Goal: Task Accomplishment & Management: Use online tool/utility

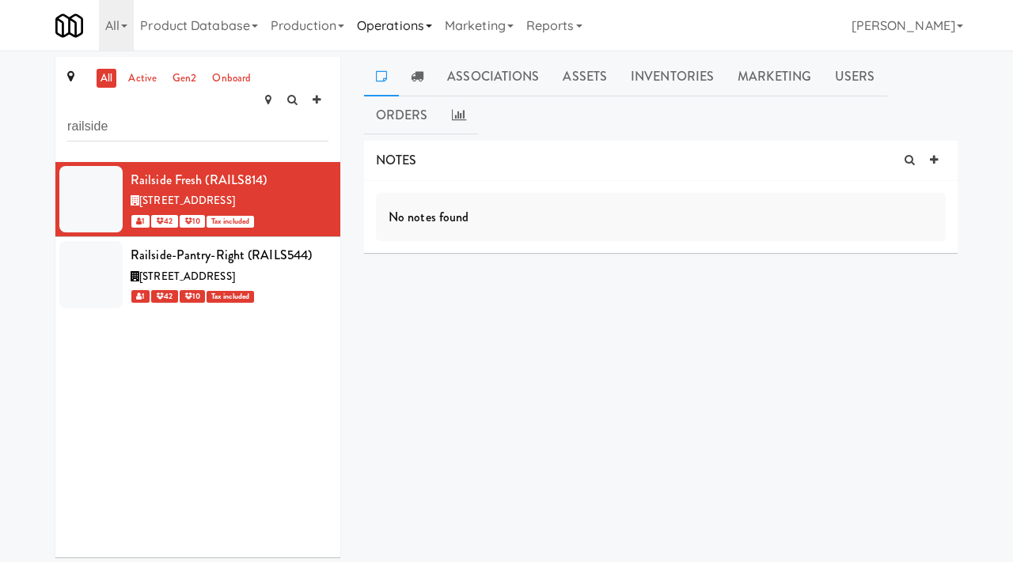
click at [423, 22] on link "Operations" at bounding box center [394, 25] width 88 height 51
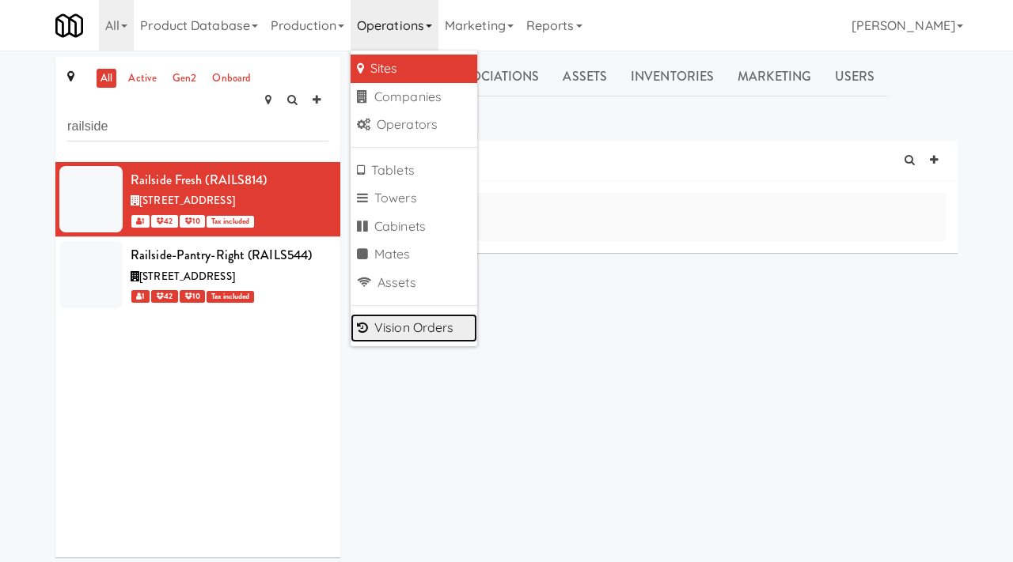
click at [389, 332] on link "Vision Orders" at bounding box center [413, 328] width 127 height 28
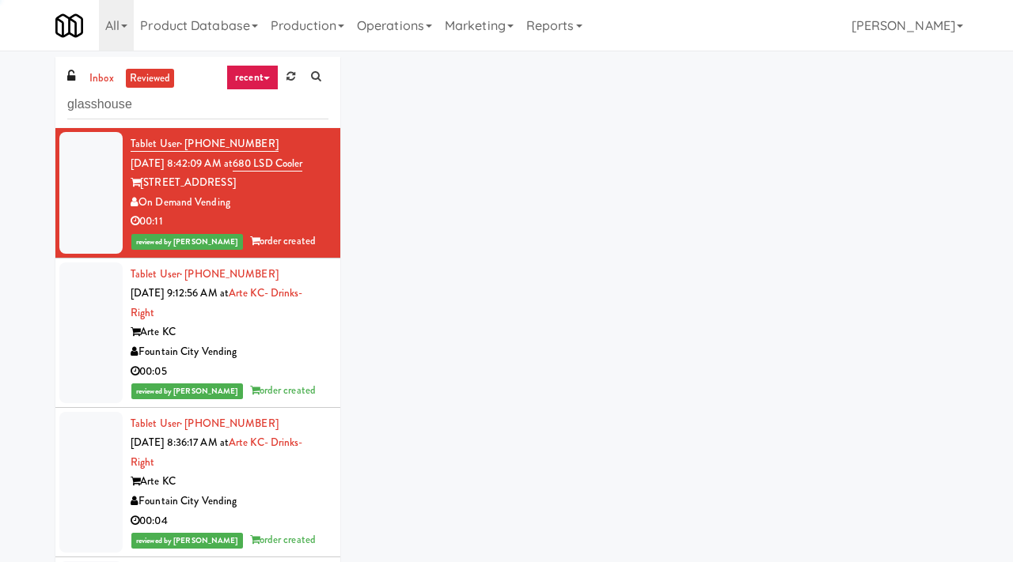
type input "glasshouse"
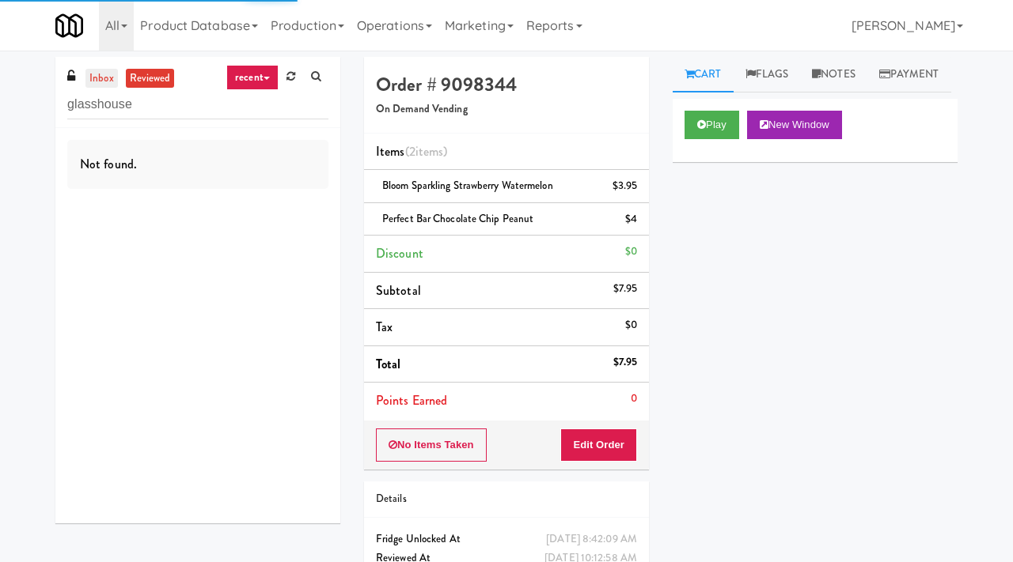
click at [101, 78] on link "inbox" at bounding box center [101, 79] width 32 height 20
click at [239, 75] on link "recent" at bounding box center [252, 77] width 52 height 25
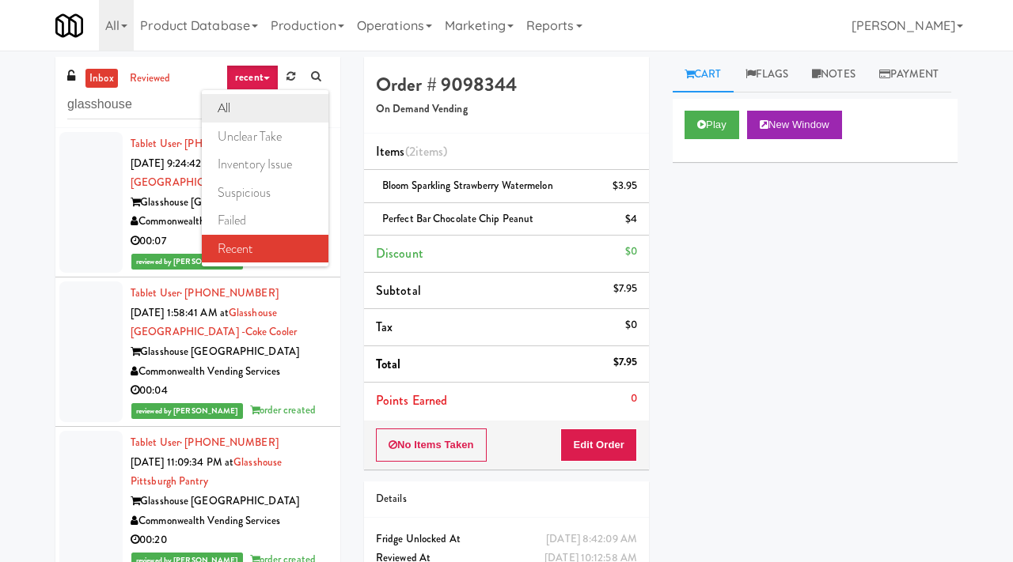
click at [243, 119] on link "all" at bounding box center [265, 108] width 127 height 28
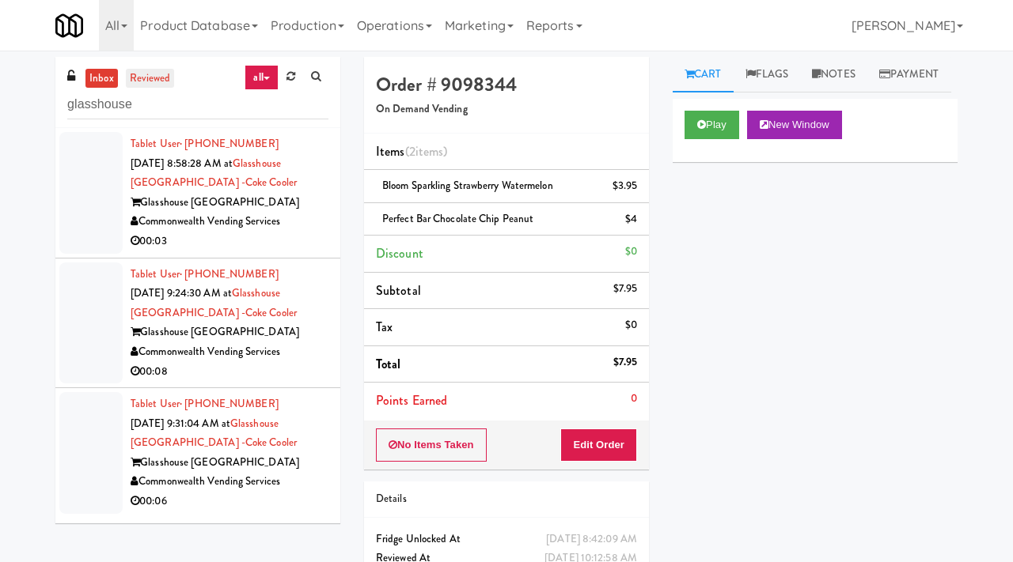
click at [156, 77] on link "reviewed" at bounding box center [150, 79] width 49 height 20
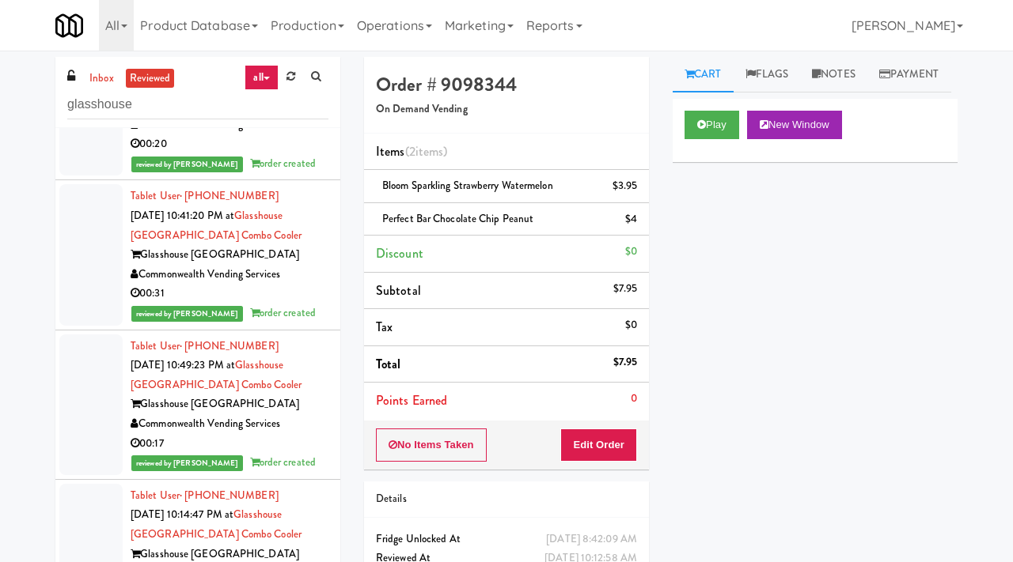
scroll to position [358, 0]
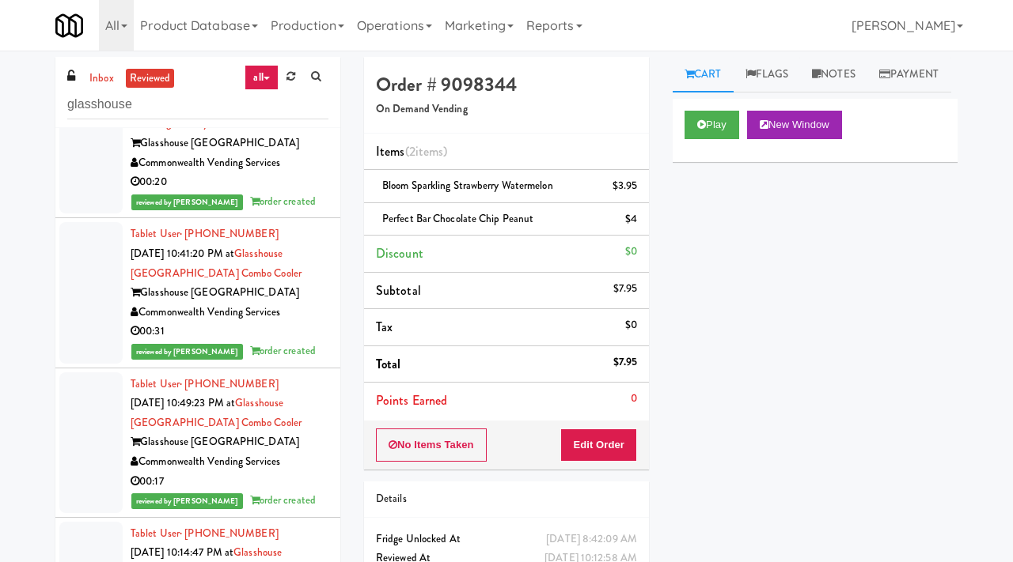
click at [270, 77] on link "all" at bounding box center [260, 77] width 33 height 25
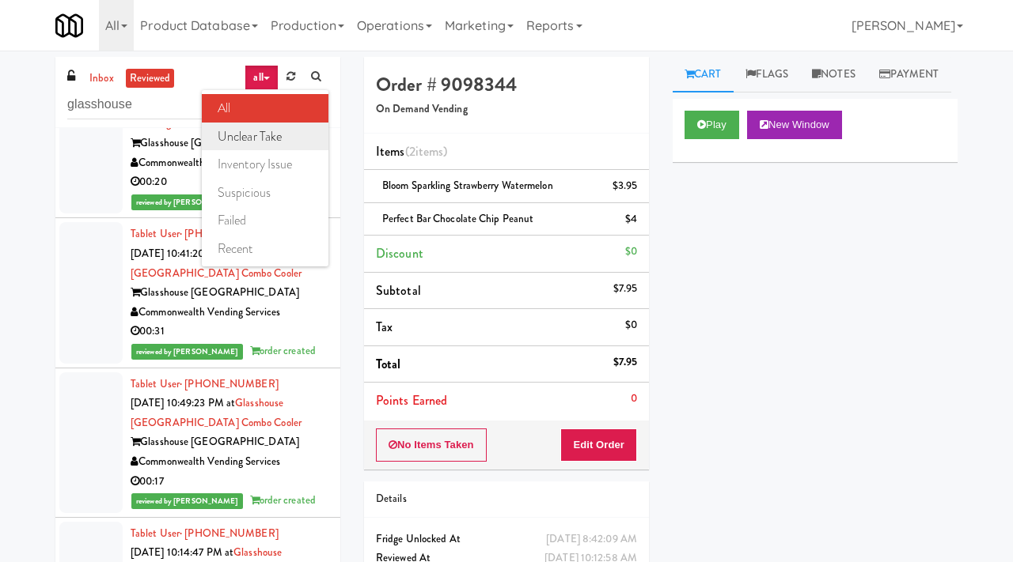
click at [269, 134] on link "unclear take" at bounding box center [265, 137] width 127 height 28
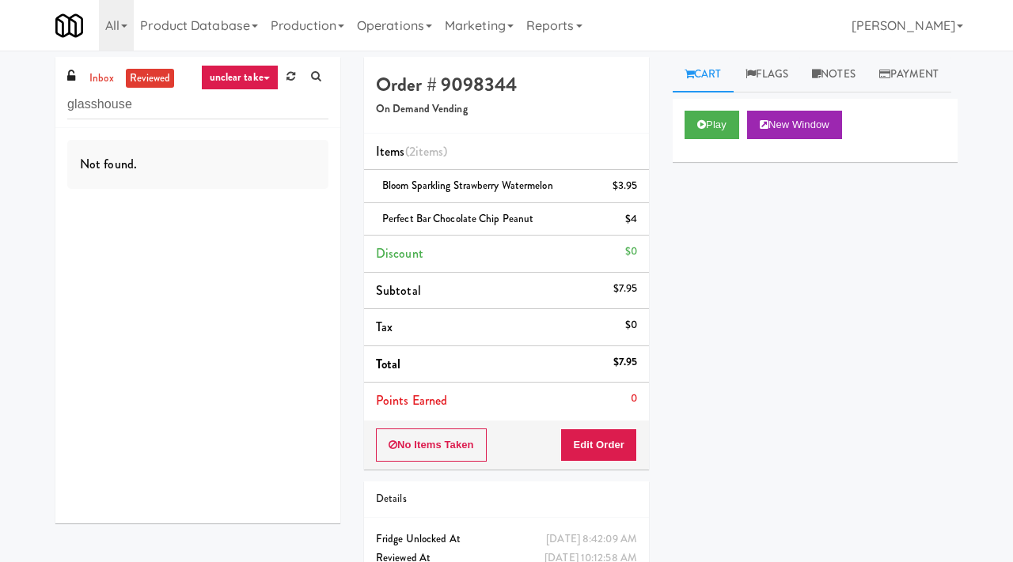
click at [250, 81] on link "unclear take" at bounding box center [240, 77] width 78 height 25
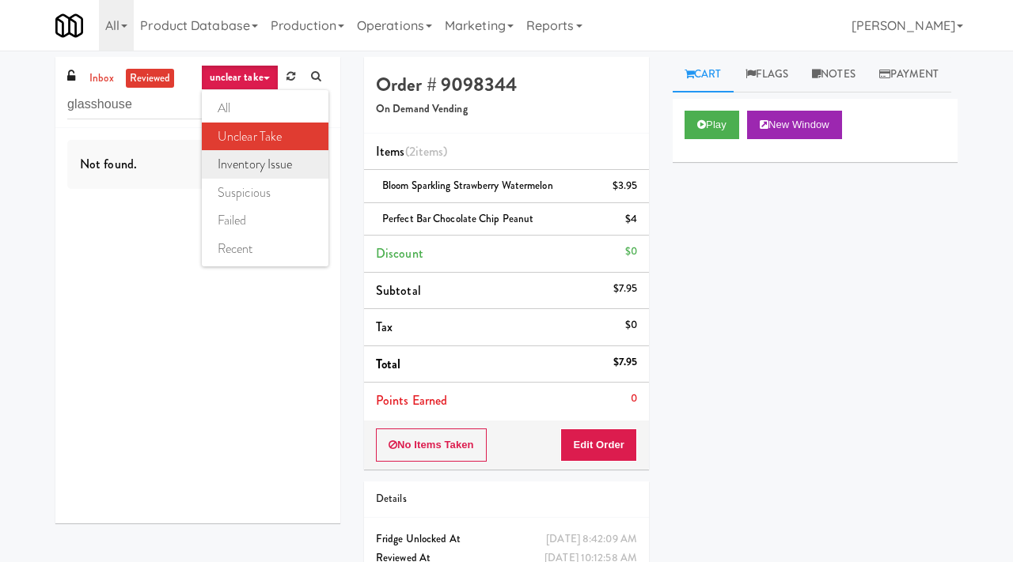
click at [245, 160] on link "inventory issue" at bounding box center [265, 164] width 127 height 28
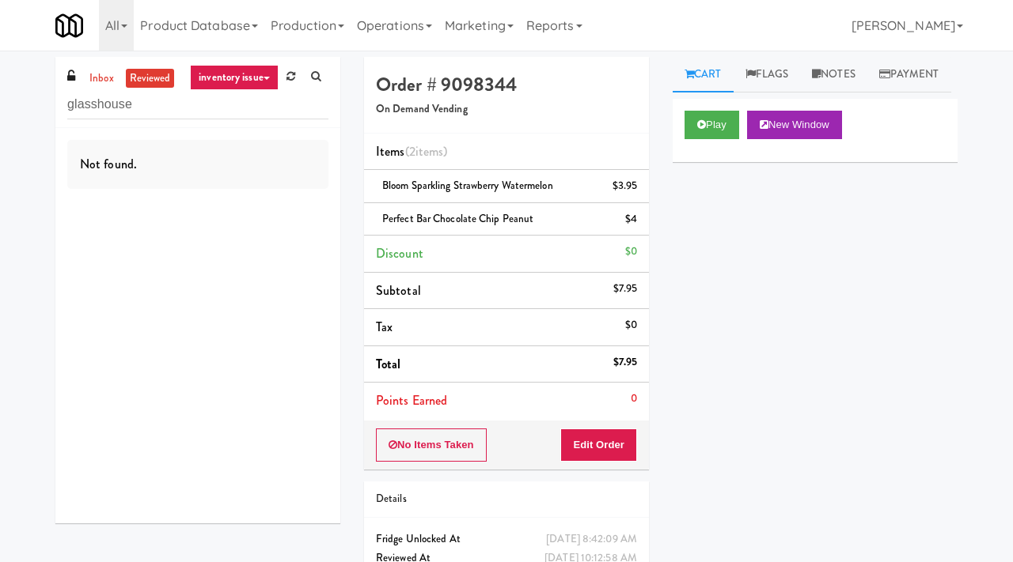
click at [248, 79] on link "inventory issue" at bounding box center [234, 77] width 89 height 25
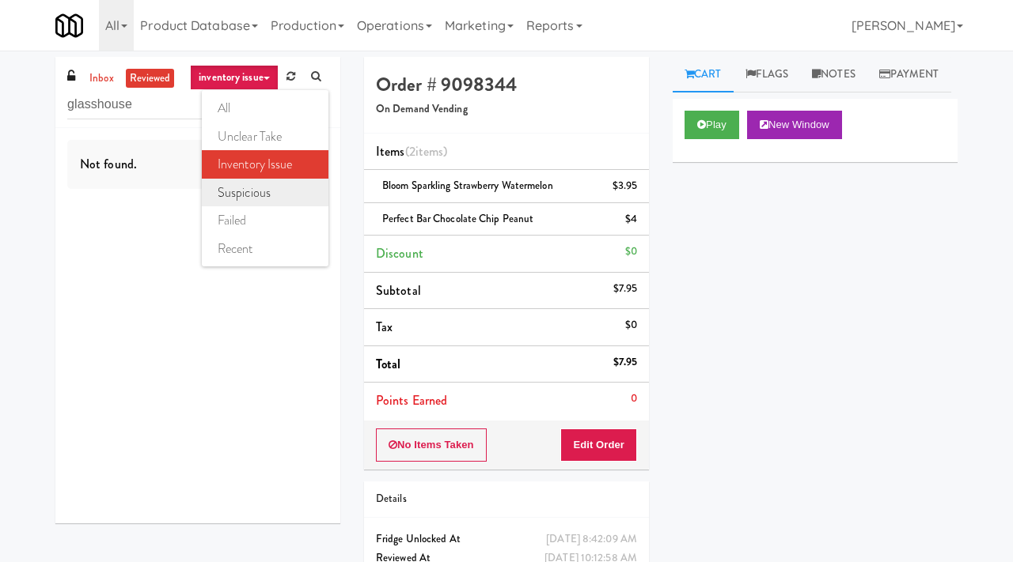
click at [244, 187] on link "suspicious" at bounding box center [265, 193] width 127 height 28
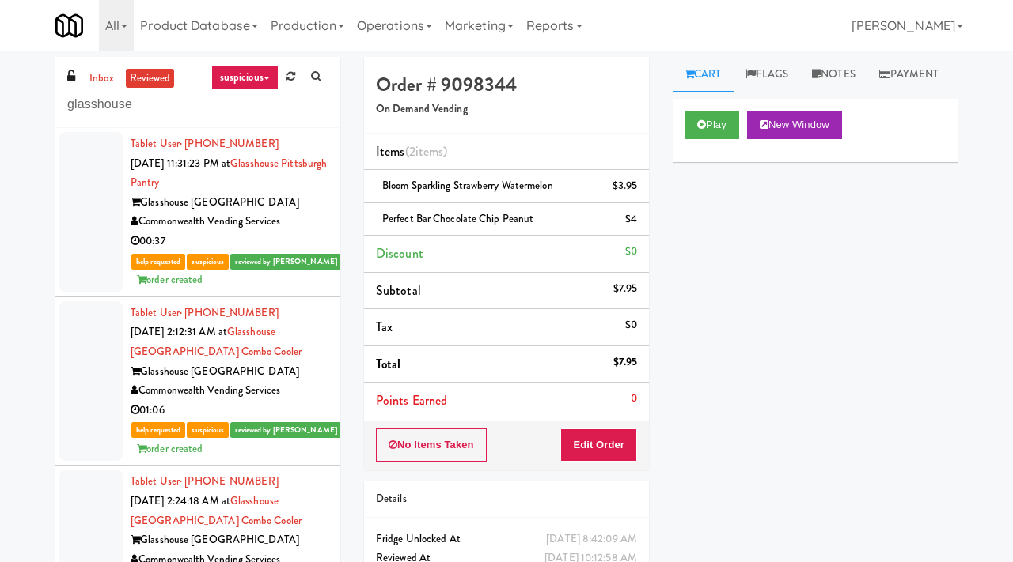
click at [259, 65] on link "suspicious" at bounding box center [244, 77] width 67 height 25
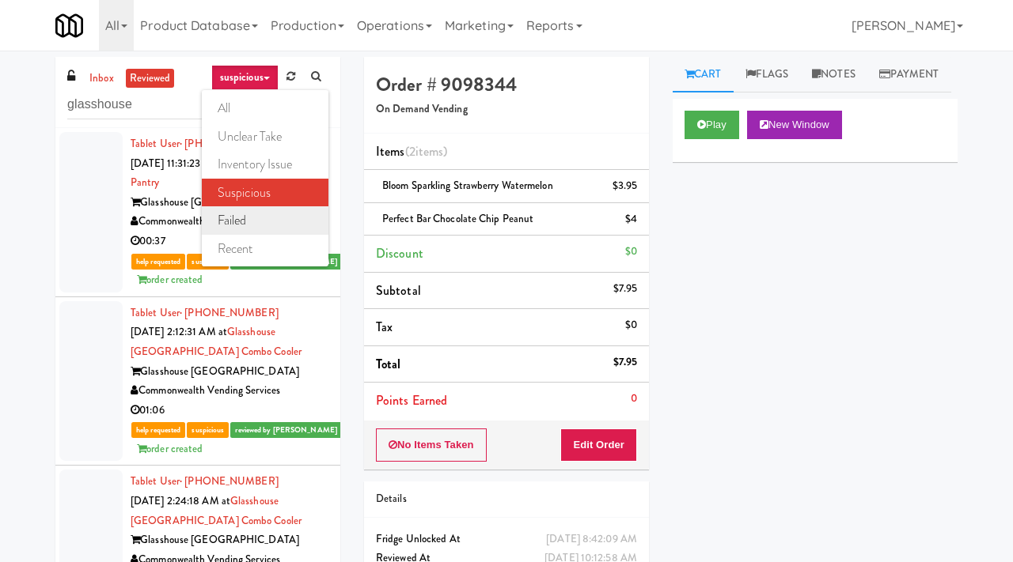
click at [249, 219] on link "failed" at bounding box center [265, 220] width 127 height 28
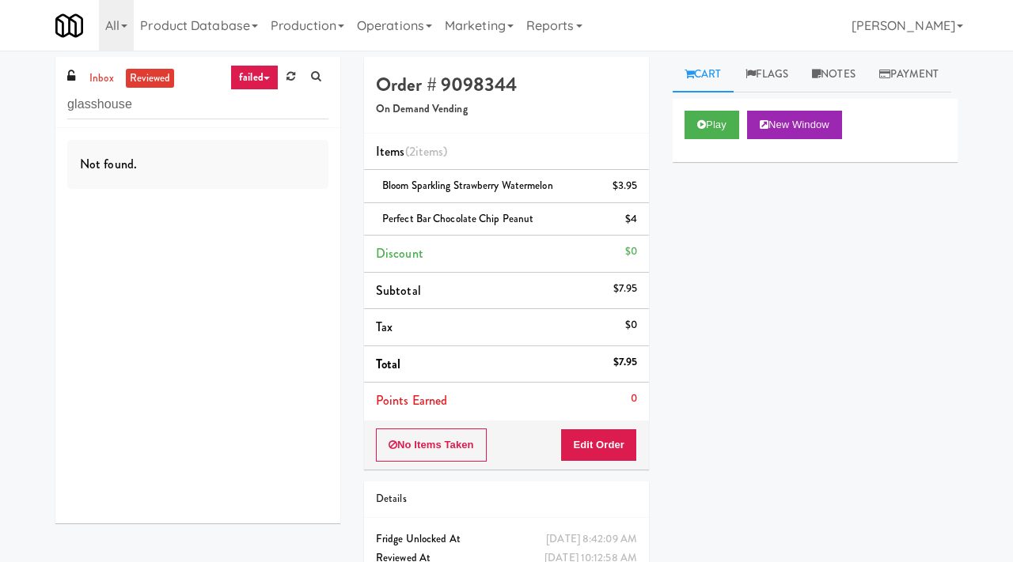
click at [264, 80] on icon at bounding box center [266, 78] width 6 height 3
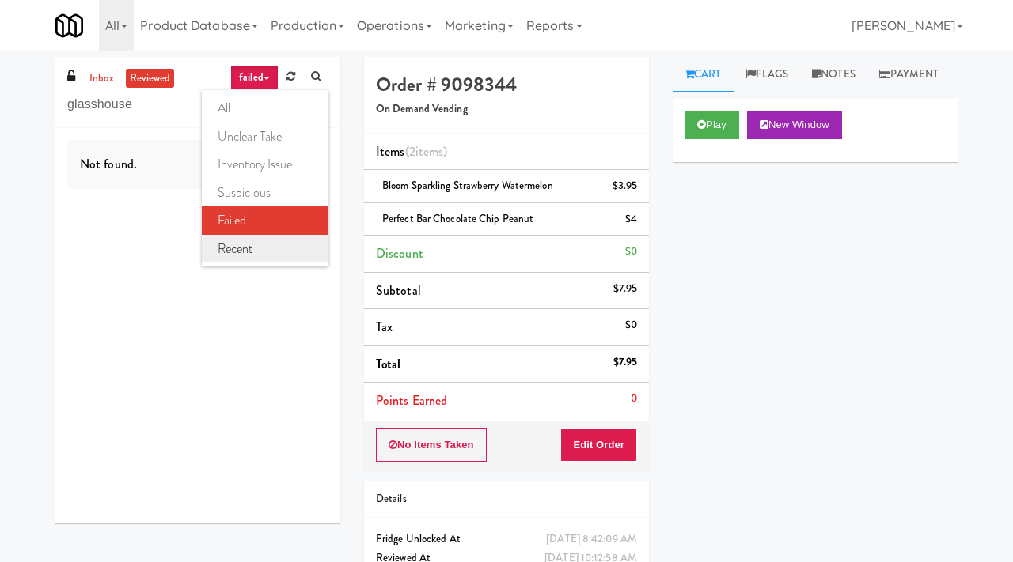
click at [237, 256] on link "recent" at bounding box center [265, 249] width 127 height 28
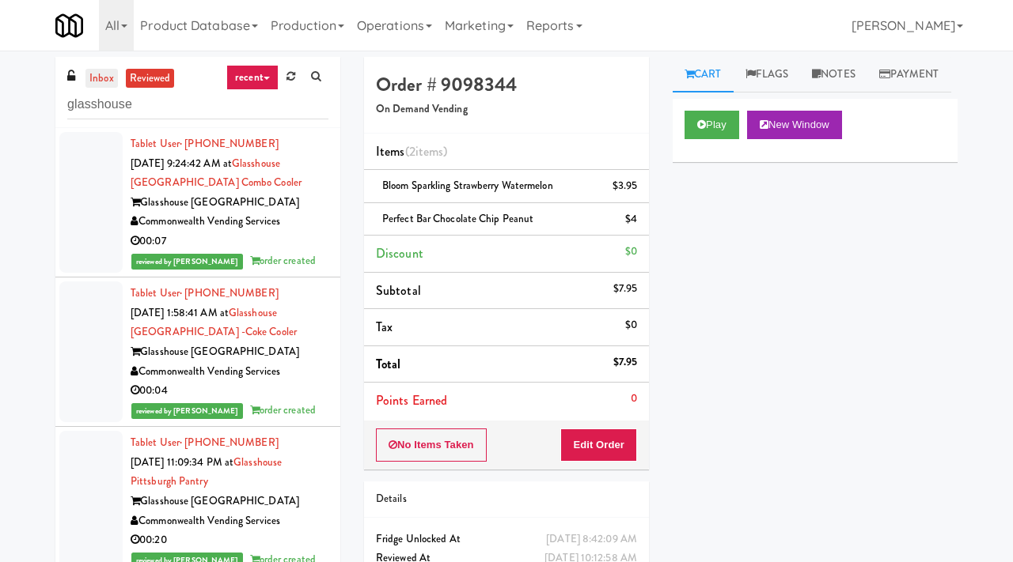
click at [97, 77] on link "inbox" at bounding box center [101, 79] width 32 height 20
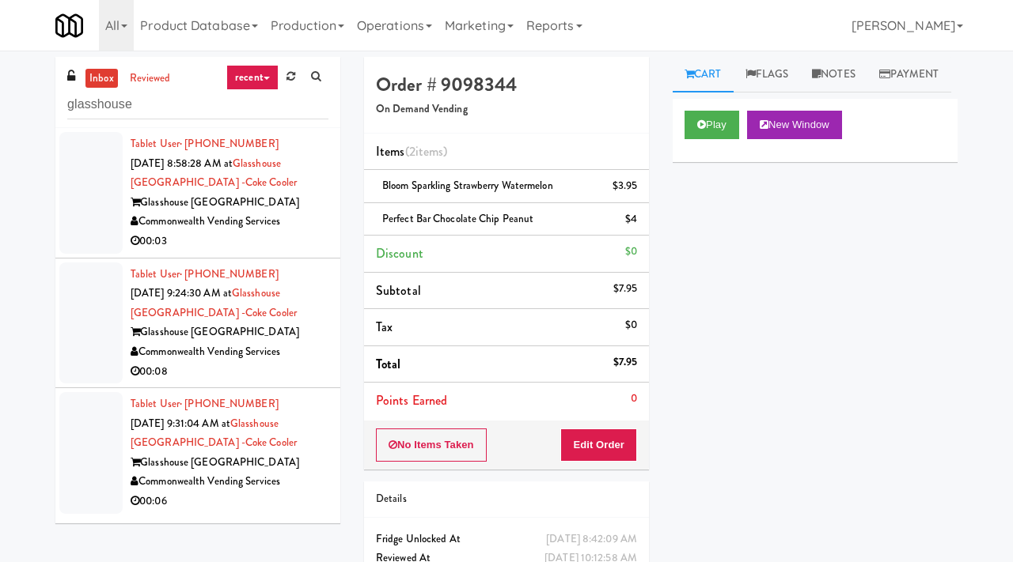
click at [259, 81] on link "recent" at bounding box center [252, 77] width 52 height 25
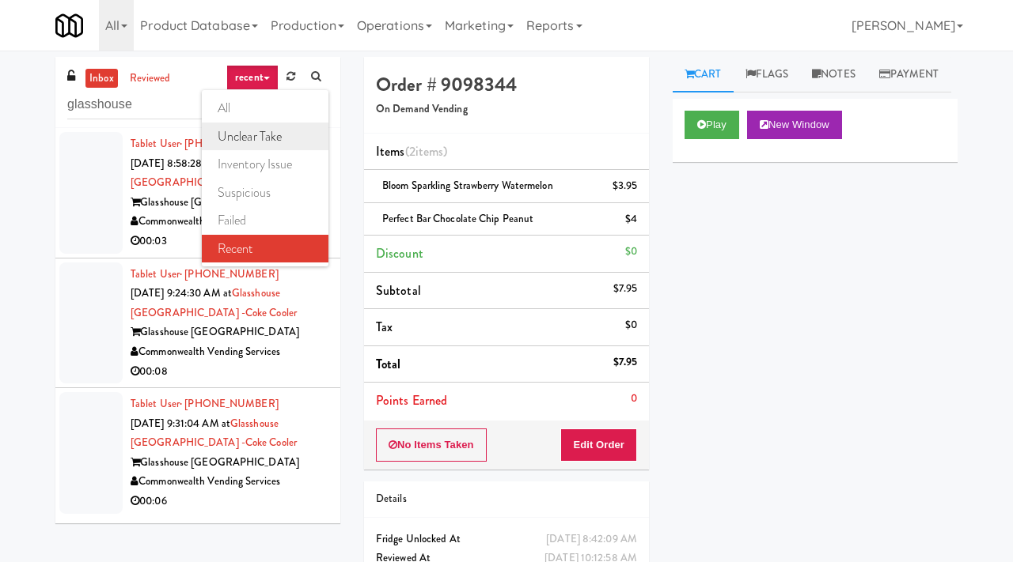
click at [254, 133] on link "unclear take" at bounding box center [265, 137] width 127 height 28
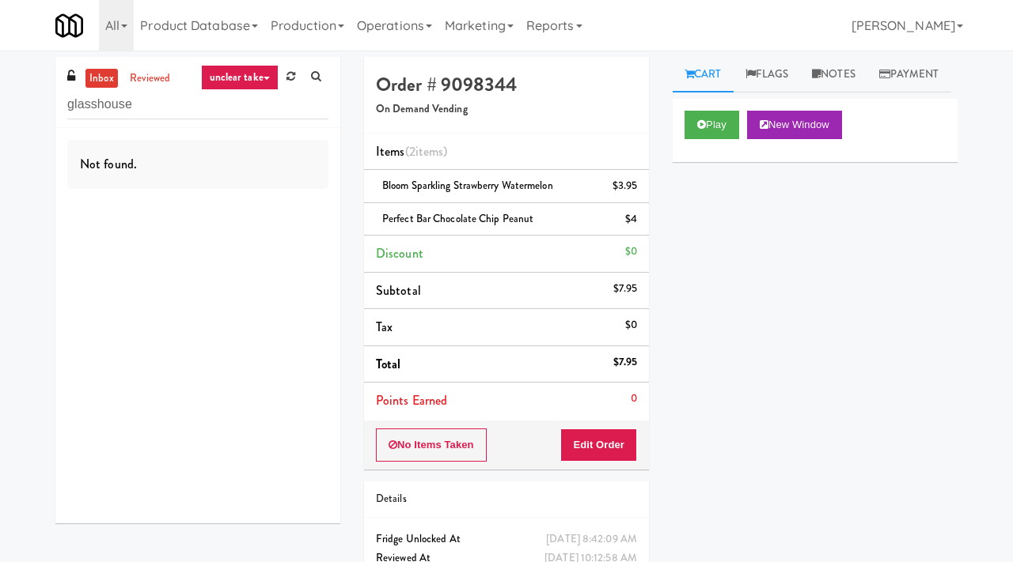
click at [252, 87] on link "unclear take" at bounding box center [240, 77] width 78 height 25
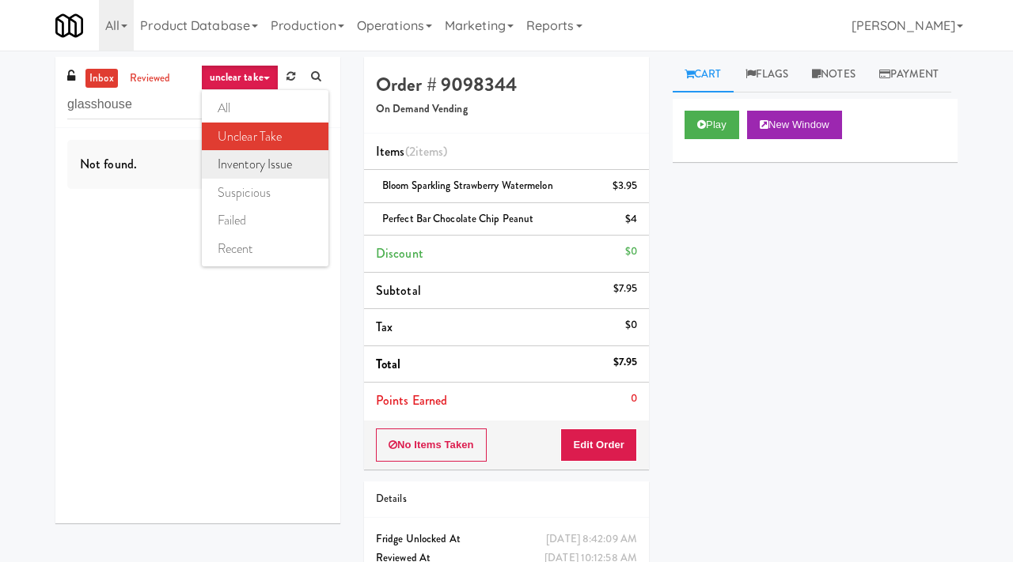
click at [251, 161] on link "inventory issue" at bounding box center [265, 164] width 127 height 28
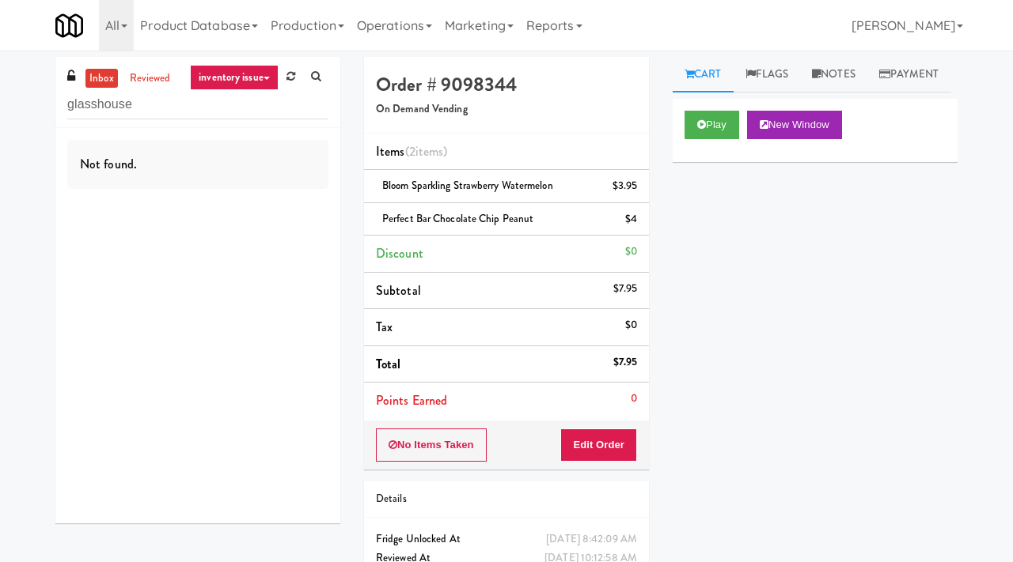
click at [239, 74] on link "inventory issue" at bounding box center [234, 77] width 89 height 25
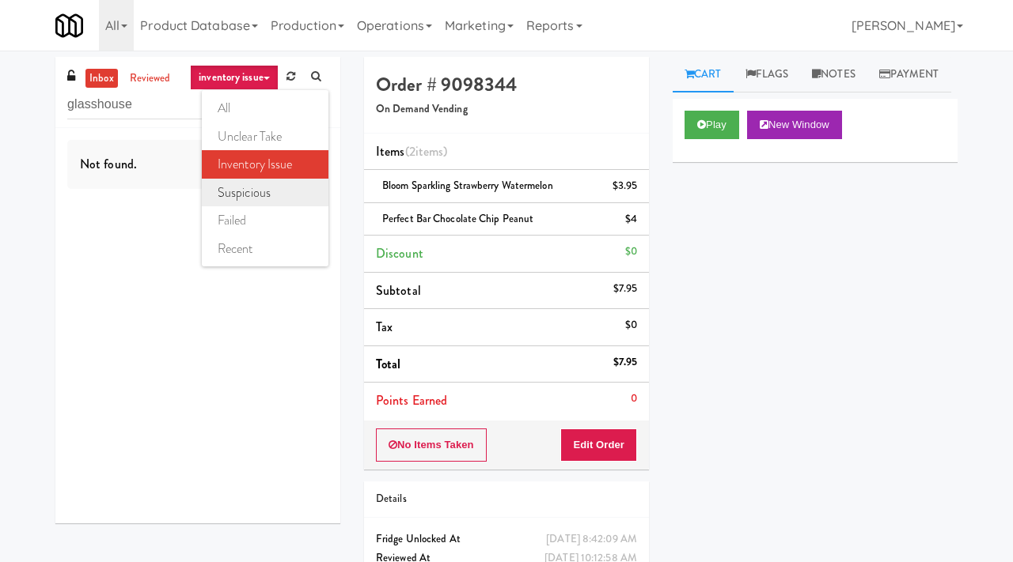
click at [238, 191] on link "suspicious" at bounding box center [265, 193] width 127 height 28
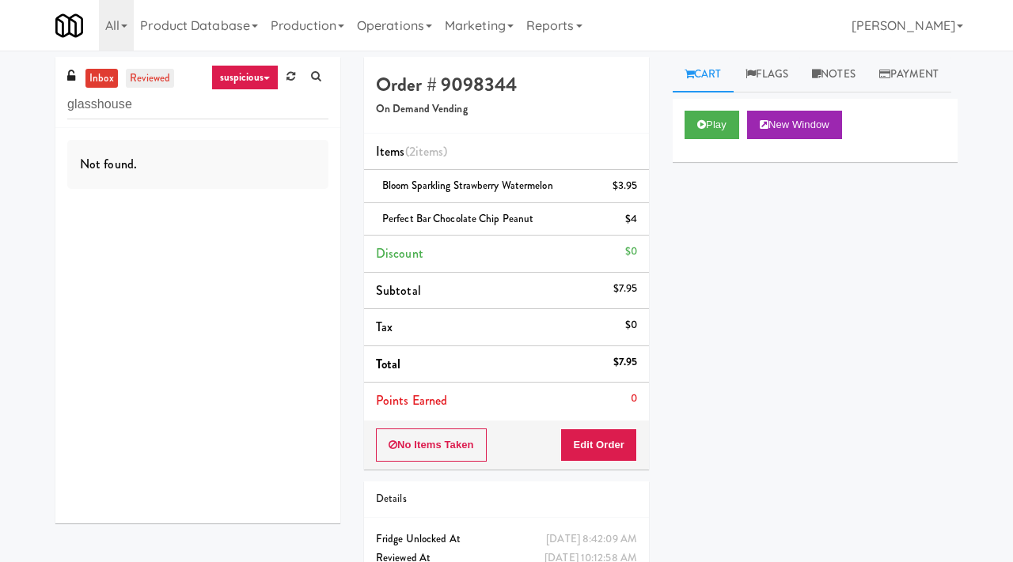
click at [159, 78] on link "reviewed" at bounding box center [150, 79] width 49 height 20
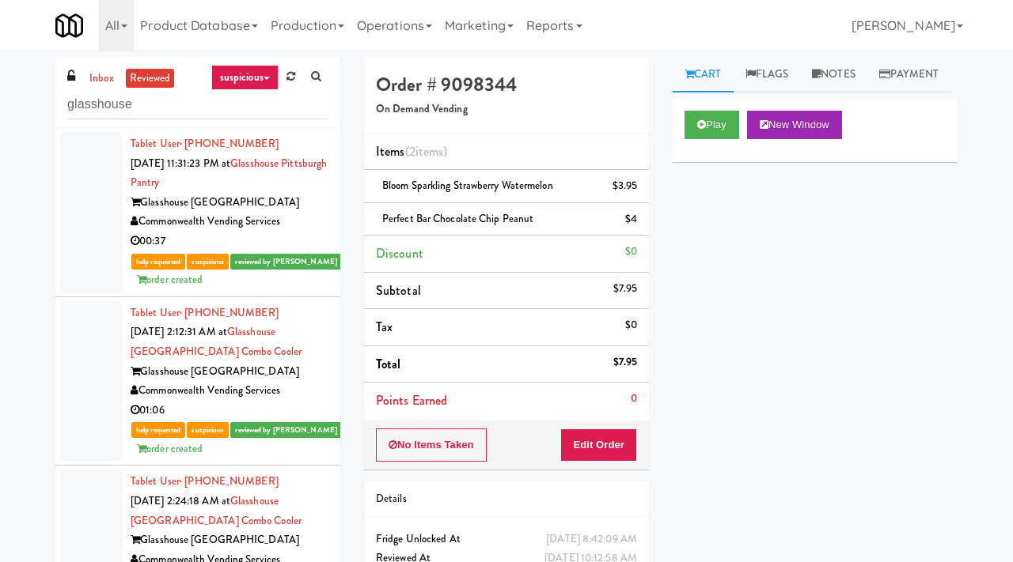
click at [252, 70] on link "suspicious" at bounding box center [244, 77] width 67 height 25
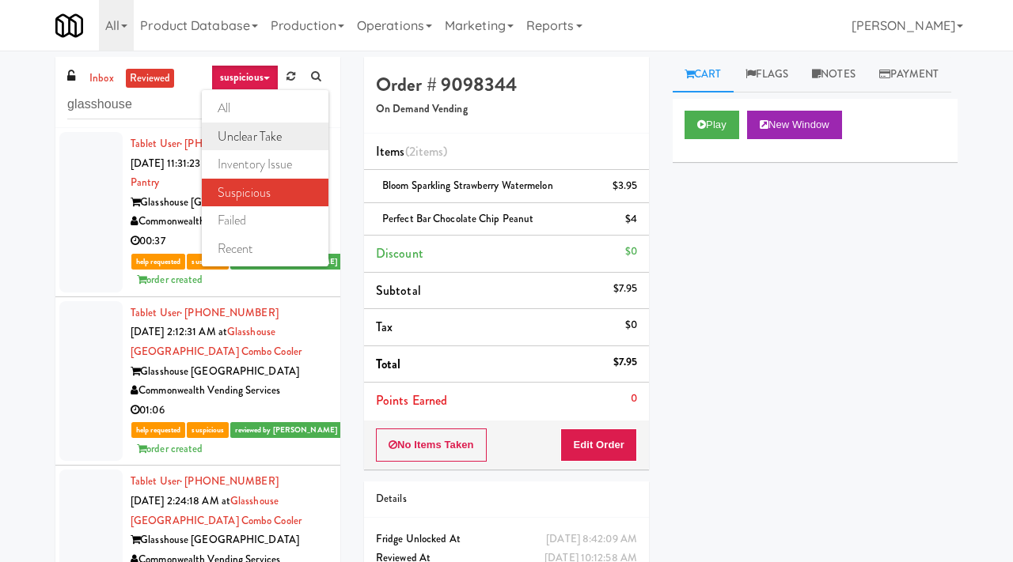
click at [248, 134] on link "unclear take" at bounding box center [265, 137] width 127 height 28
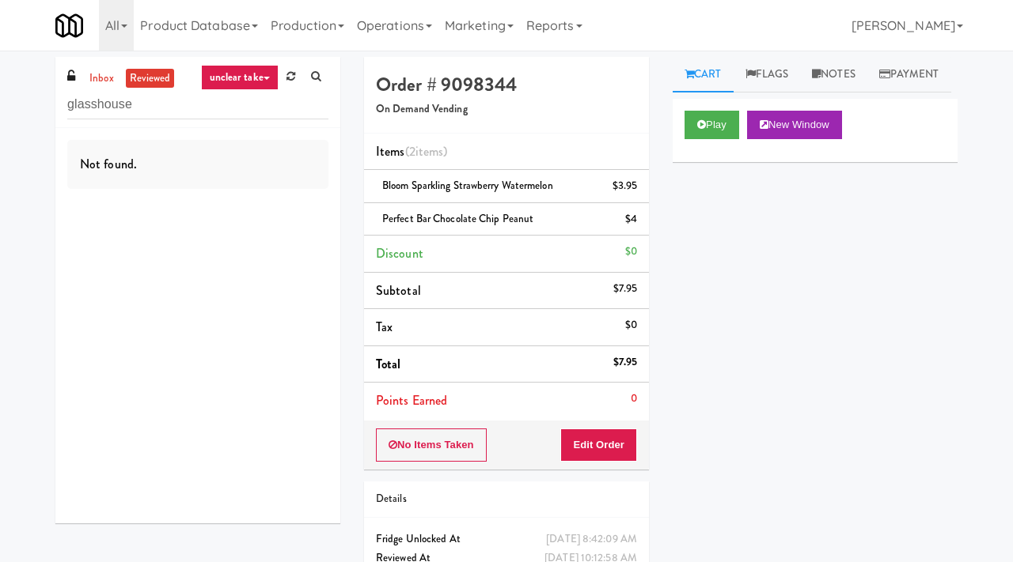
click at [256, 78] on link "unclear take" at bounding box center [240, 77] width 78 height 25
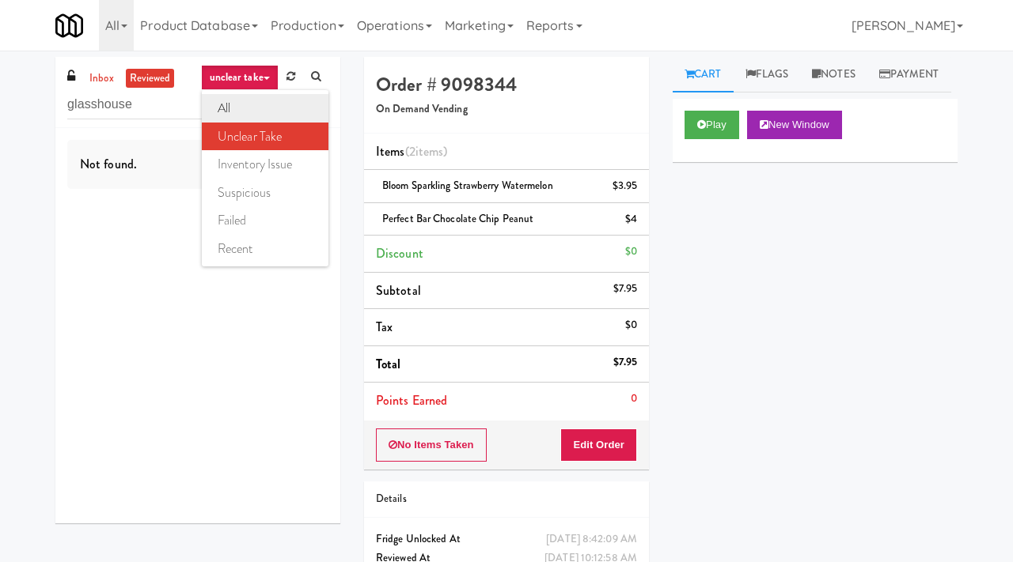
click at [229, 113] on link "all" at bounding box center [265, 108] width 127 height 28
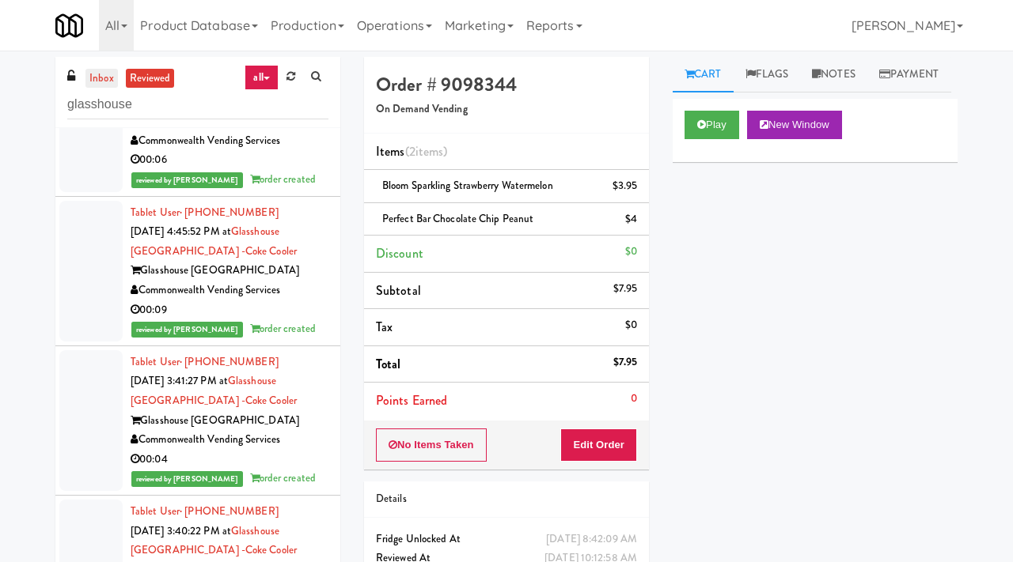
click at [99, 81] on link "inbox" at bounding box center [101, 79] width 32 height 20
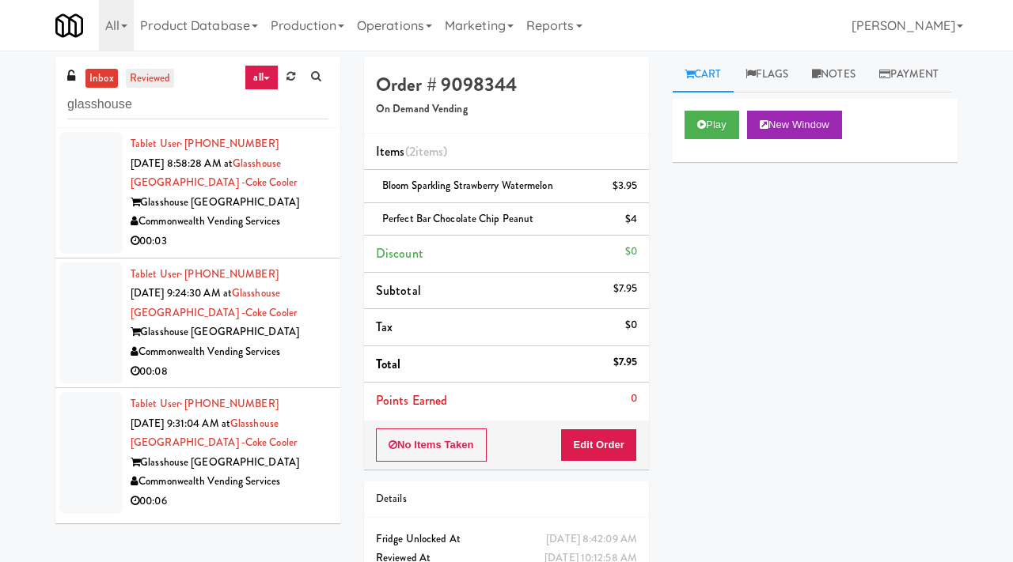
click at [150, 76] on link "reviewed" at bounding box center [150, 79] width 49 height 20
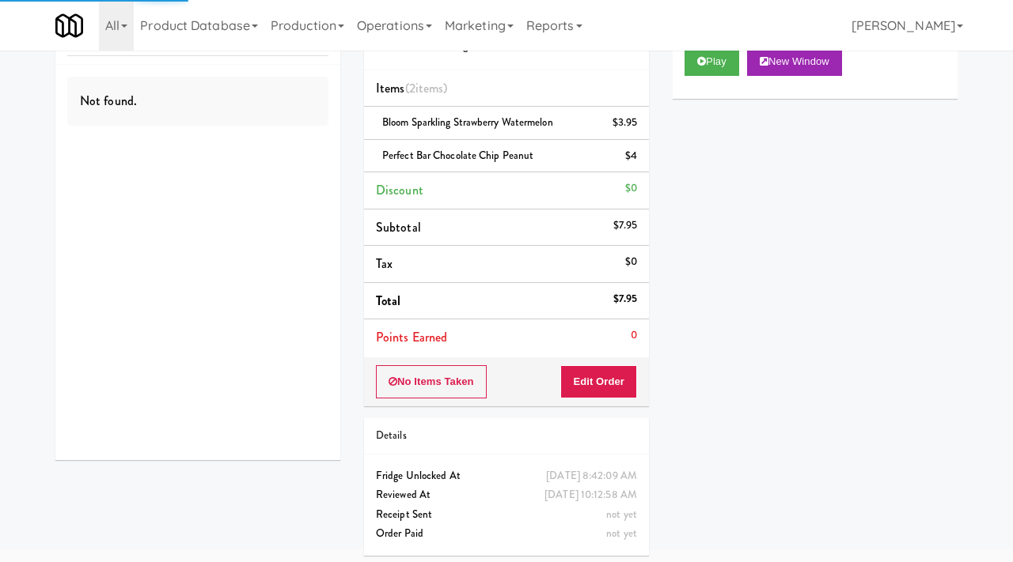
scroll to position [89, 0]
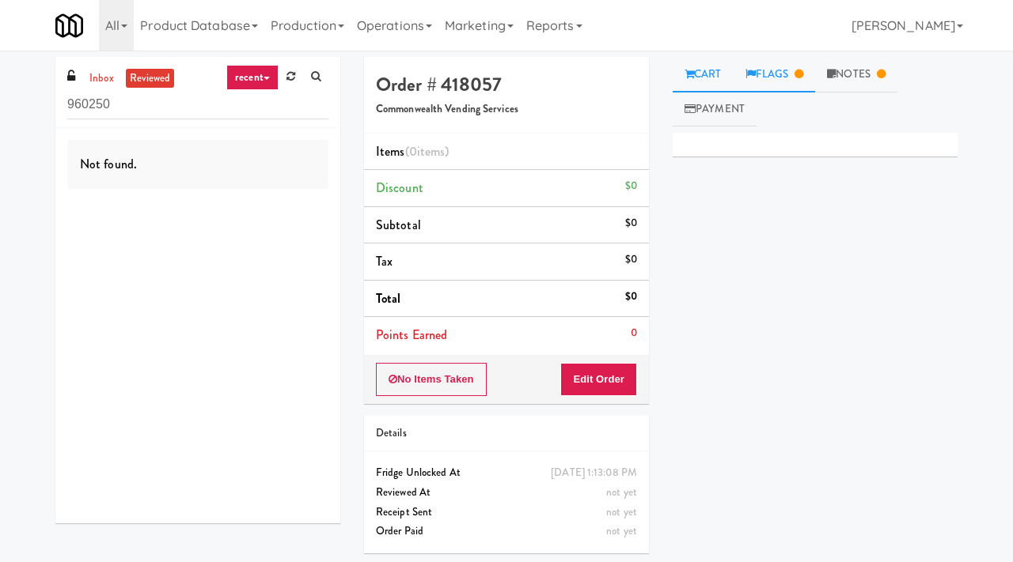
click at [770, 74] on link "Flags" at bounding box center [774, 75] width 82 height 36
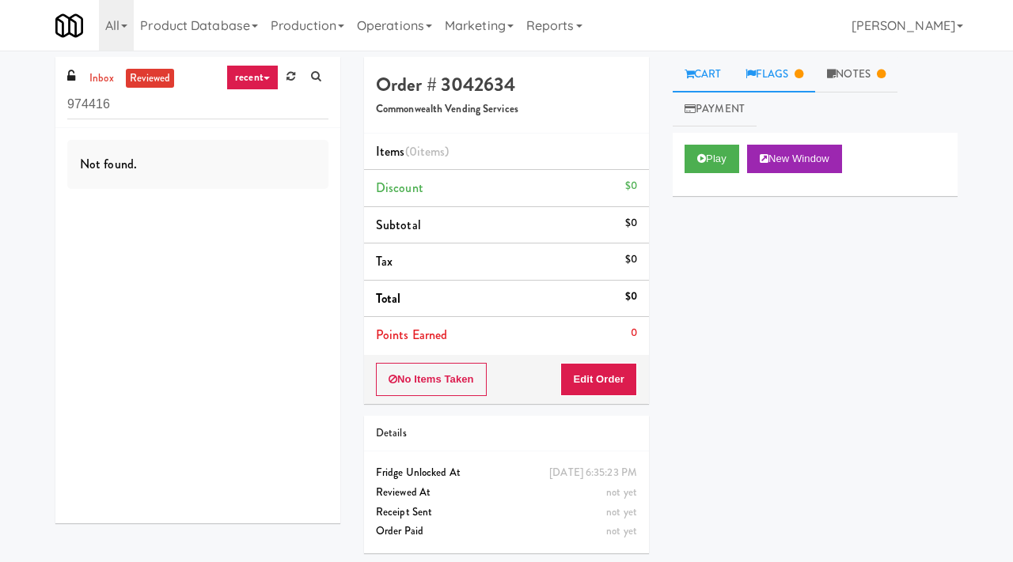
click at [782, 86] on link "Flags" at bounding box center [774, 75] width 82 height 36
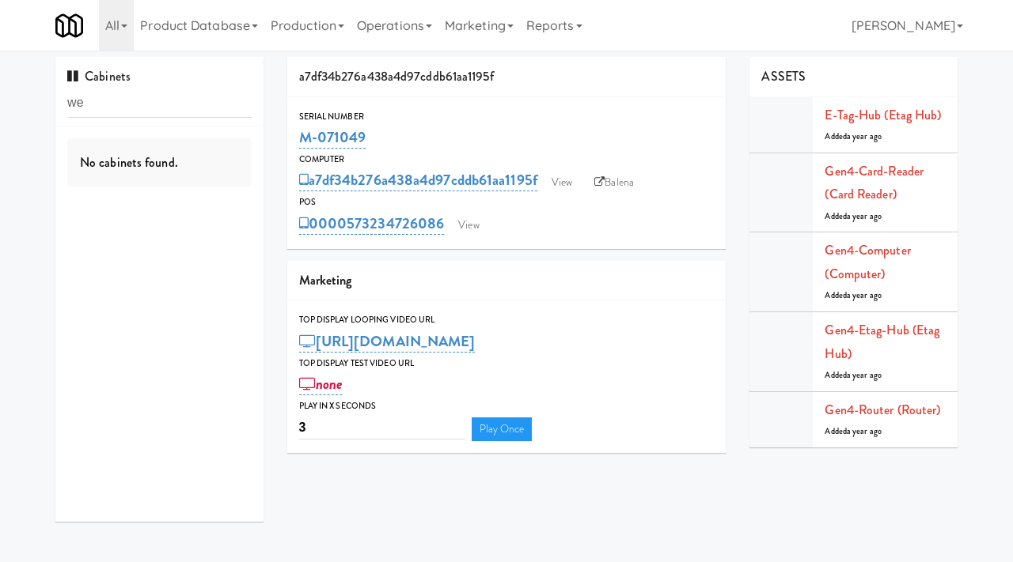
type input "w"
type input "greenvue"
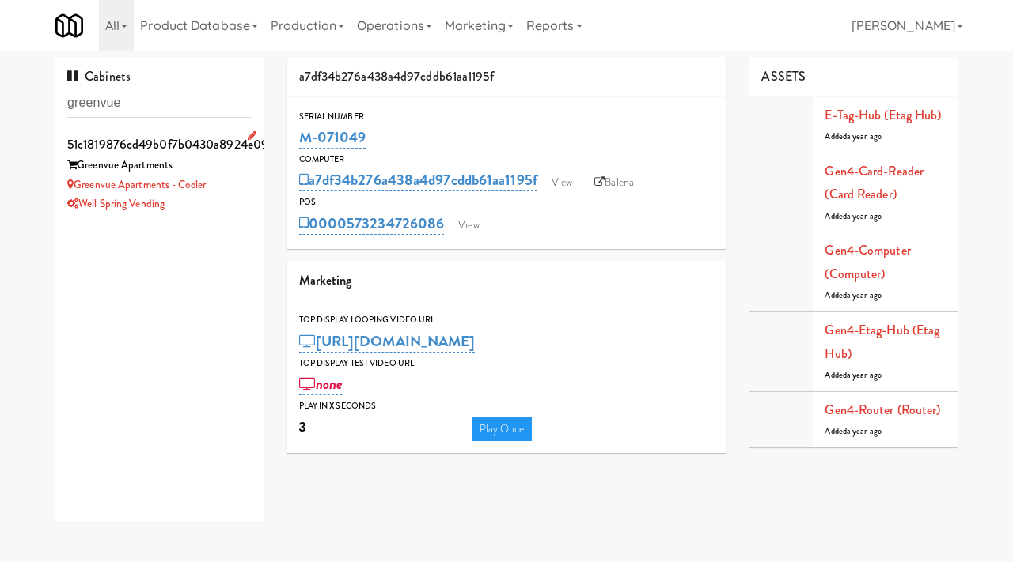
click at [236, 190] on div "Greenvue Apartments - Cooler" at bounding box center [159, 186] width 184 height 20
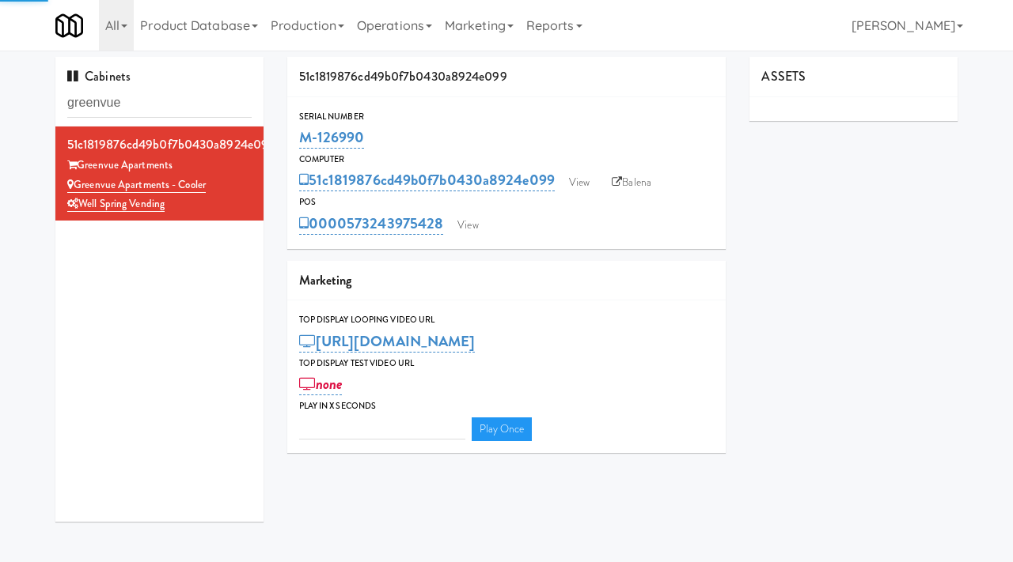
type input "3"
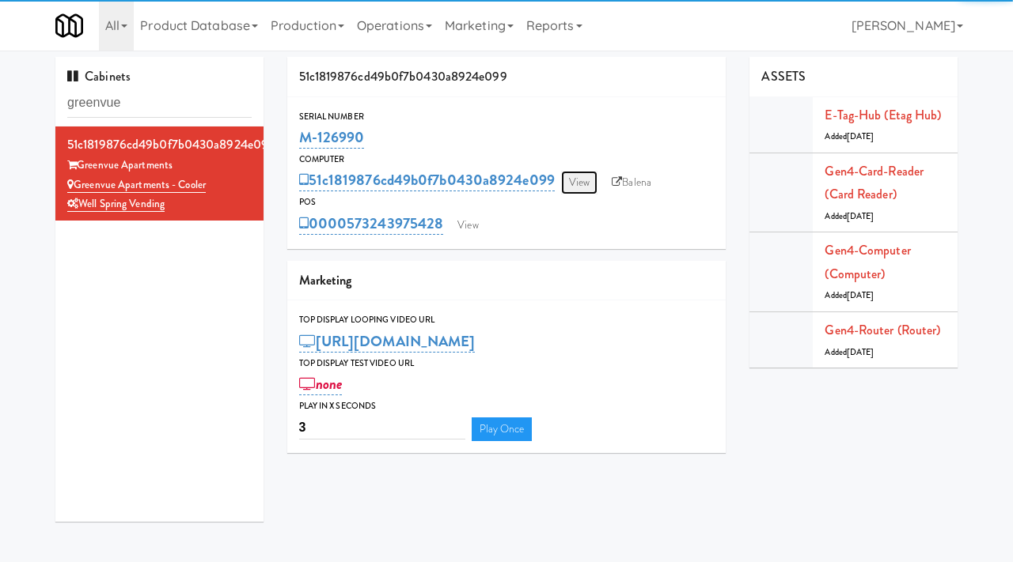
click at [571, 188] on link "View" at bounding box center [579, 183] width 36 height 24
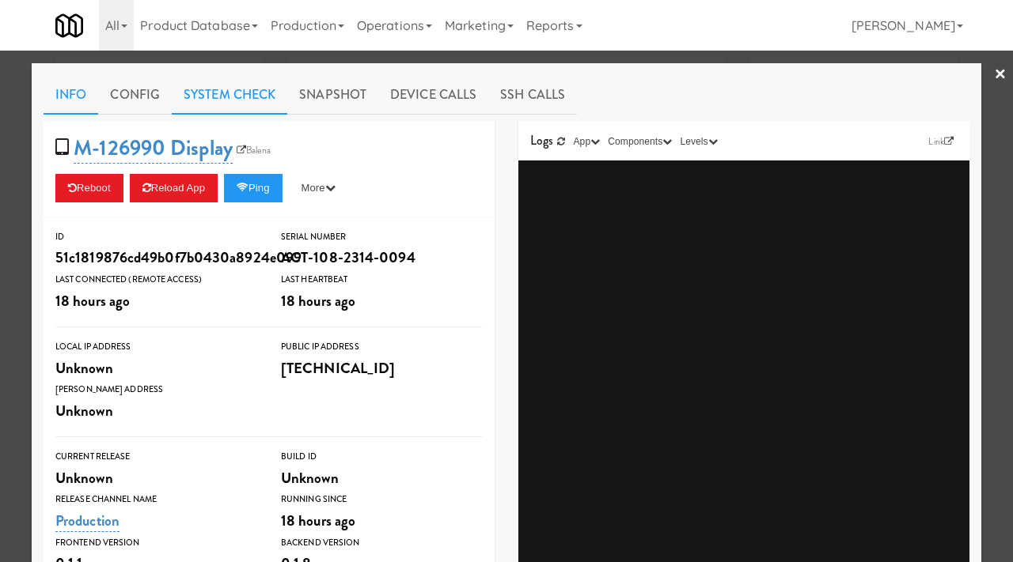
click at [243, 85] on link "System Check" at bounding box center [230, 95] width 116 height 40
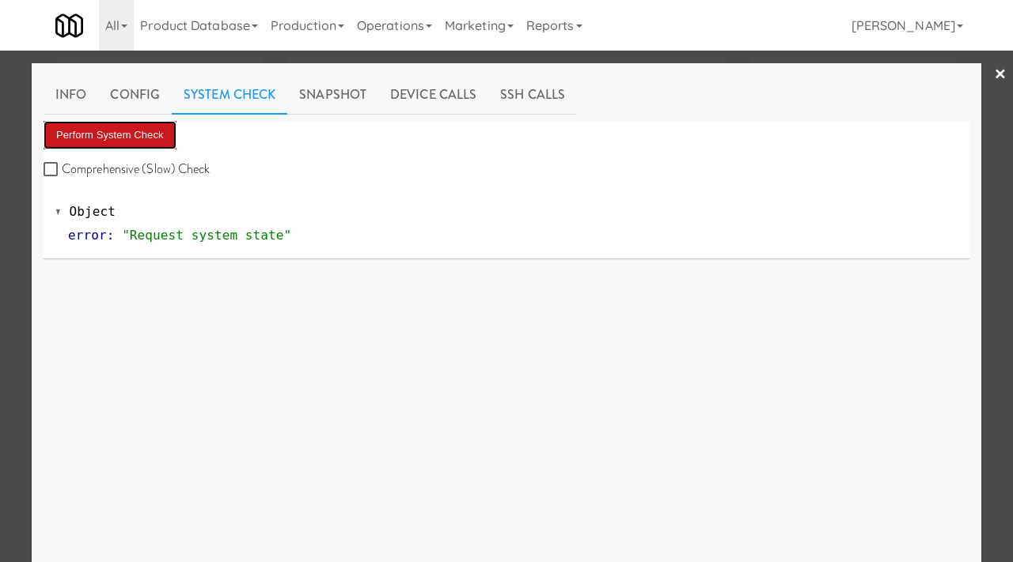
click at [147, 131] on button "Perform System Check" at bounding box center [110, 135] width 133 height 28
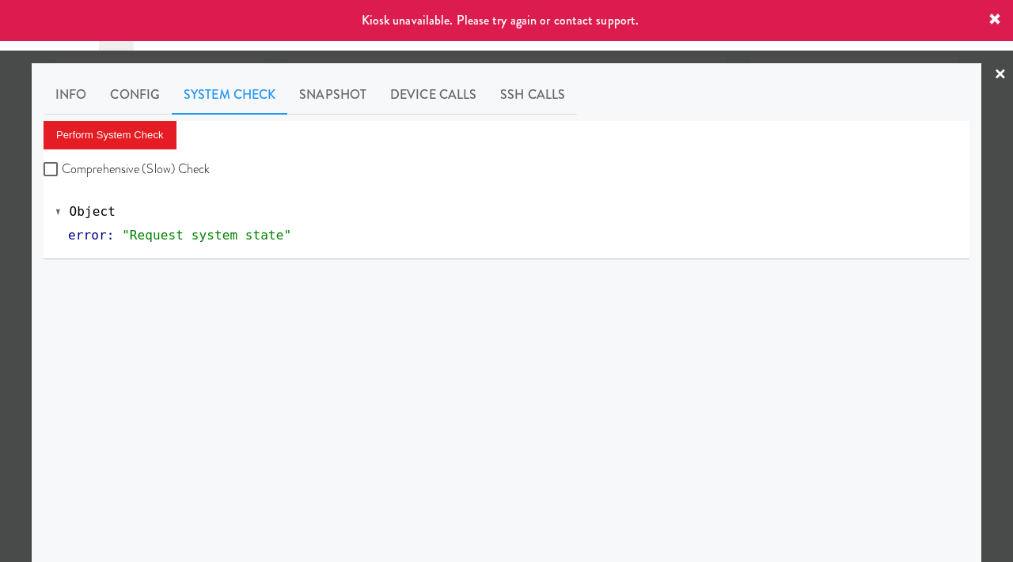
click at [0, 225] on div at bounding box center [506, 281] width 1013 height 562
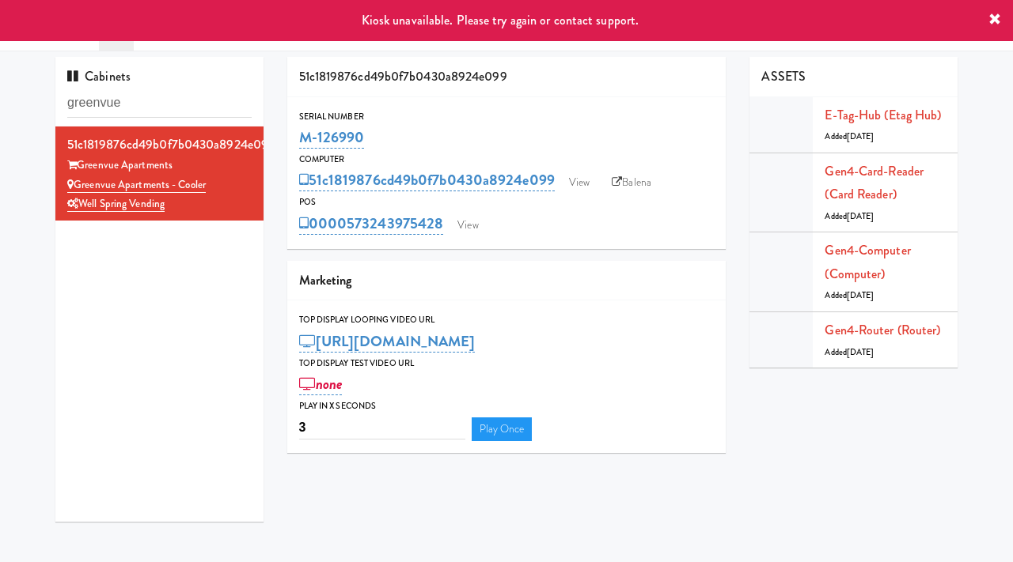
drag, startPoint x: 378, startPoint y: 137, endPoint x: 297, endPoint y: 133, distance: 80.8
click at [297, 133] on div "Serial Number M-126990" at bounding box center [506, 130] width 439 height 43
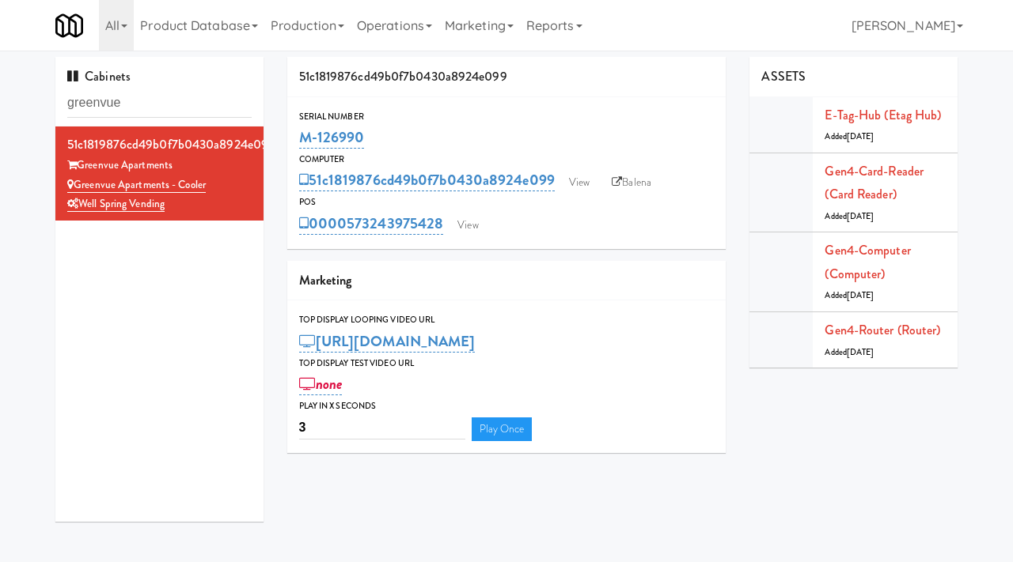
copy link "M-126990"
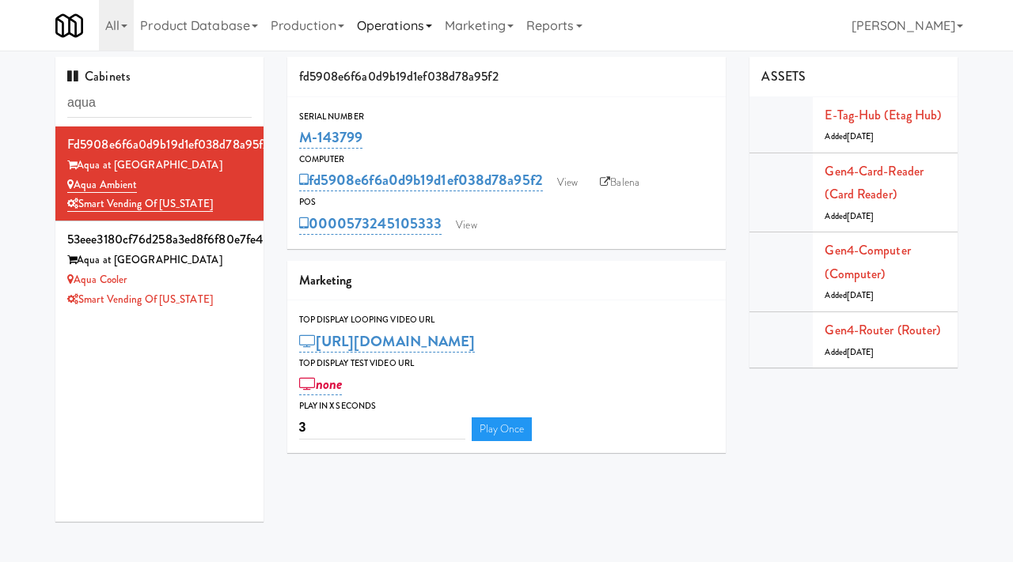
click at [407, 27] on link "Operations" at bounding box center [394, 25] width 88 height 51
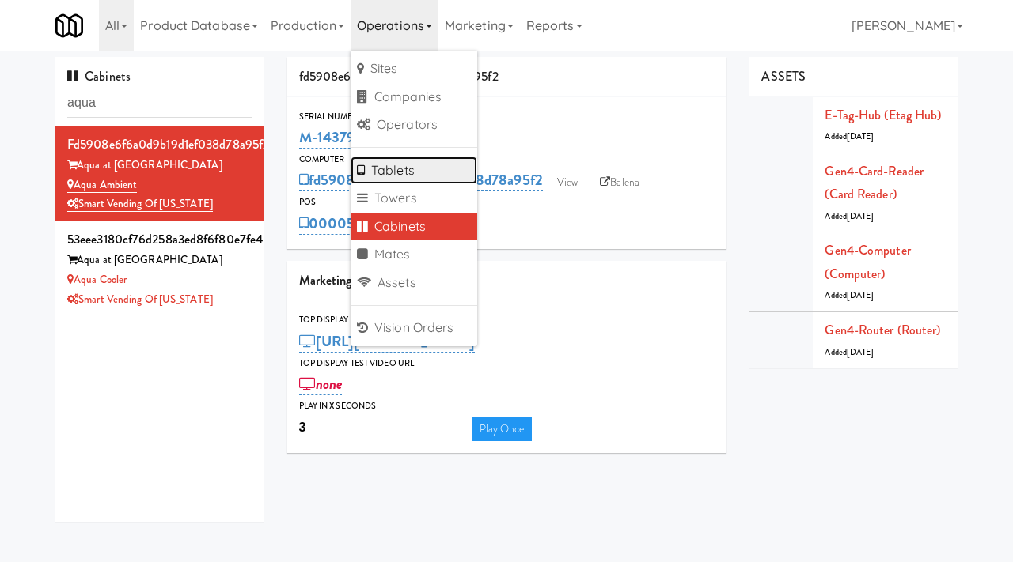
click at [390, 178] on link "Tablets" at bounding box center [413, 171] width 127 height 28
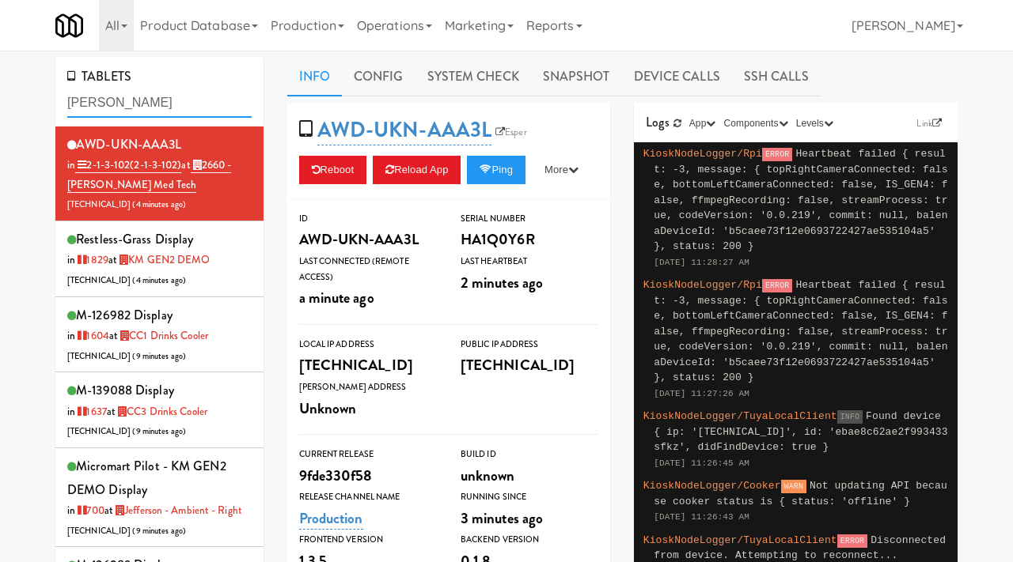
type input "bothwell"
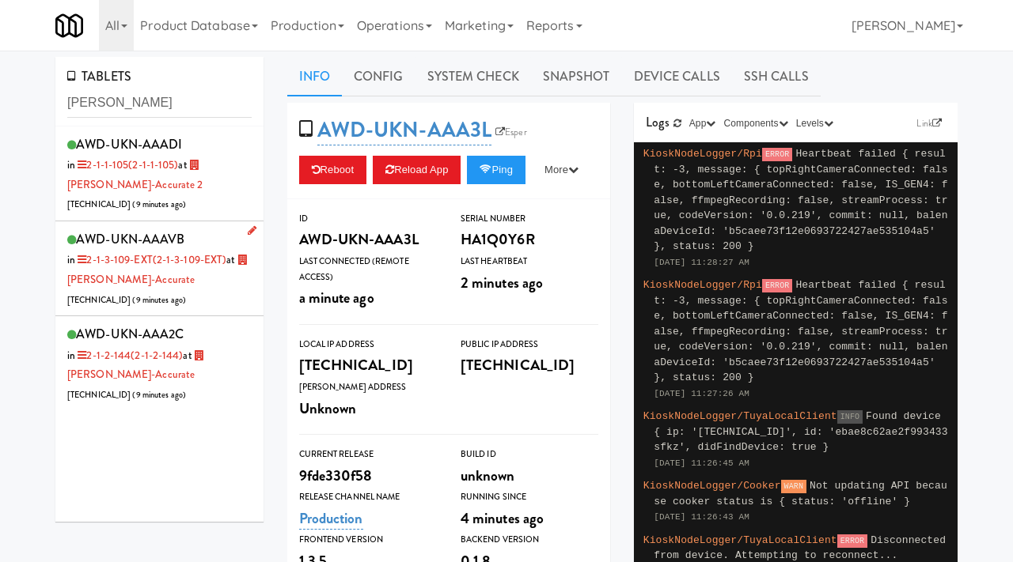
click at [203, 274] on div "AWD-UKN-AAAVB in 2-1-3-109-EXT (2-1-3-109-EXT) at Bothwell-Accurate 206.0.69.59…" at bounding box center [159, 268] width 184 height 81
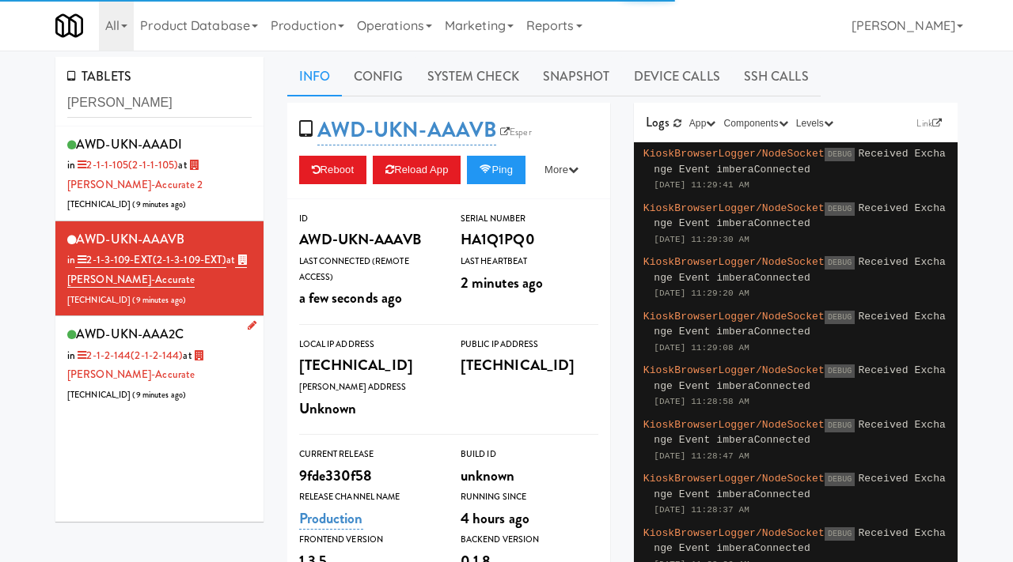
click at [203, 387] on div "AWD-UKN-AAA2C in 2-1-2-144 (2-1-2-144) at Bothwell-Accurate 206.0.69.59 ( 9 min…" at bounding box center [159, 363] width 184 height 81
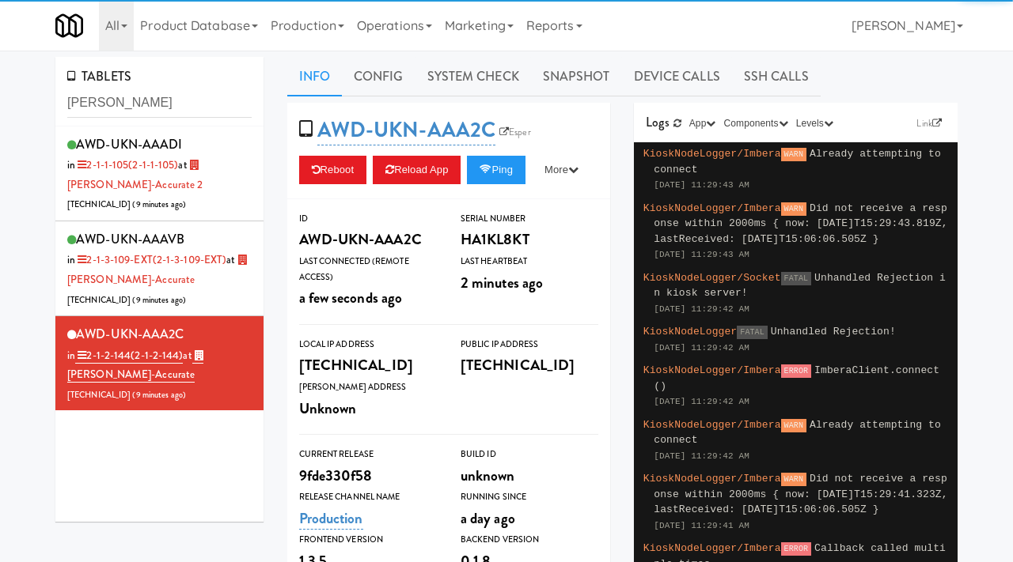
click at [521, 123] on span "AWD-UKN-AAA2C Esper" at bounding box center [420, 130] width 242 height 30
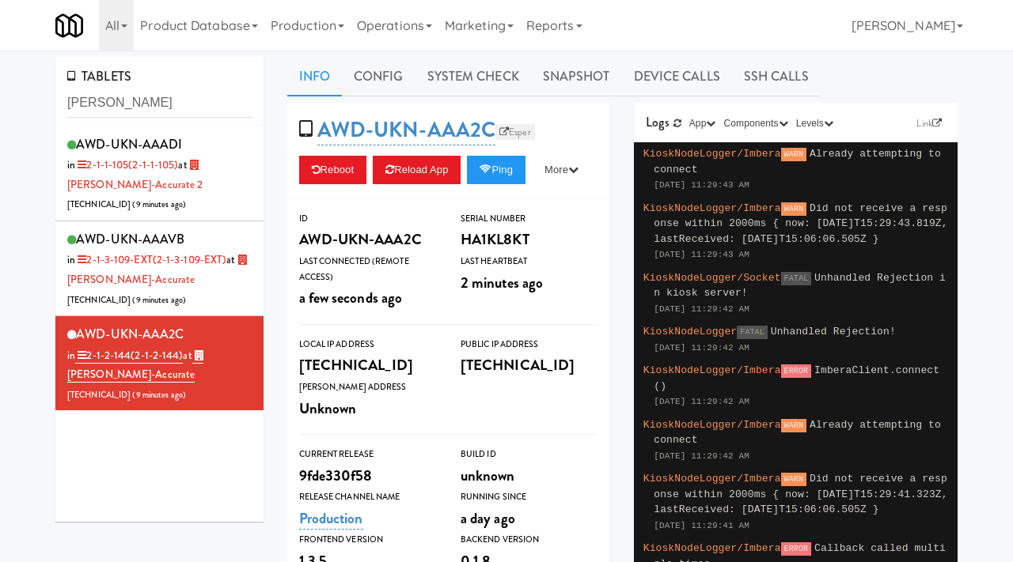
click at [519, 127] on link "Esper" at bounding box center [515, 132] width 40 height 16
